Goal: Transaction & Acquisition: Purchase product/service

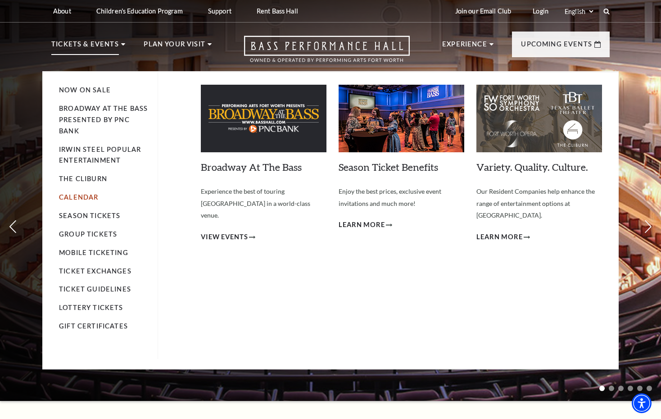
click at [95, 198] on link "Calendar" at bounding box center [78, 197] width 39 height 8
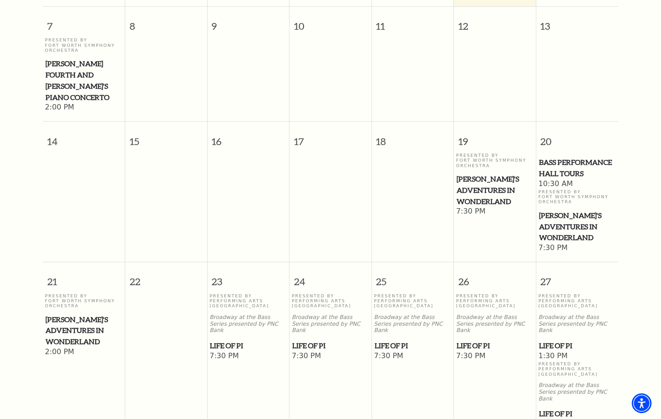
scroll to position [395, 0]
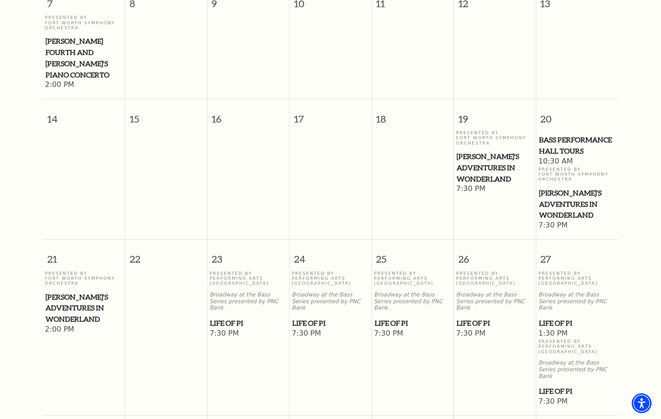
click at [501, 171] on td "Presented By Fort Worth Symphony Orchestra [PERSON_NAME]'s Adventures in Wonder…" at bounding box center [495, 180] width 82 height 100
click at [497, 184] on span "7:30 PM" at bounding box center [494, 189] width 77 height 10
click at [493, 154] on span "[PERSON_NAME]'s Adventures in Wonderland" at bounding box center [494, 167] width 77 height 33
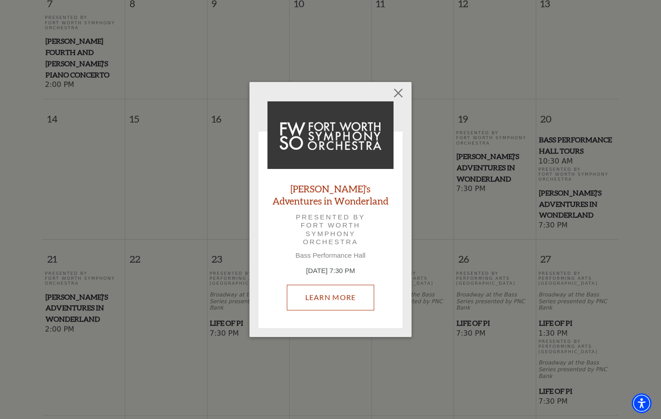
click at [336, 290] on link "Learn More" at bounding box center [331, 296] width 88 height 25
